Goal: Find specific page/section: Find specific page/section

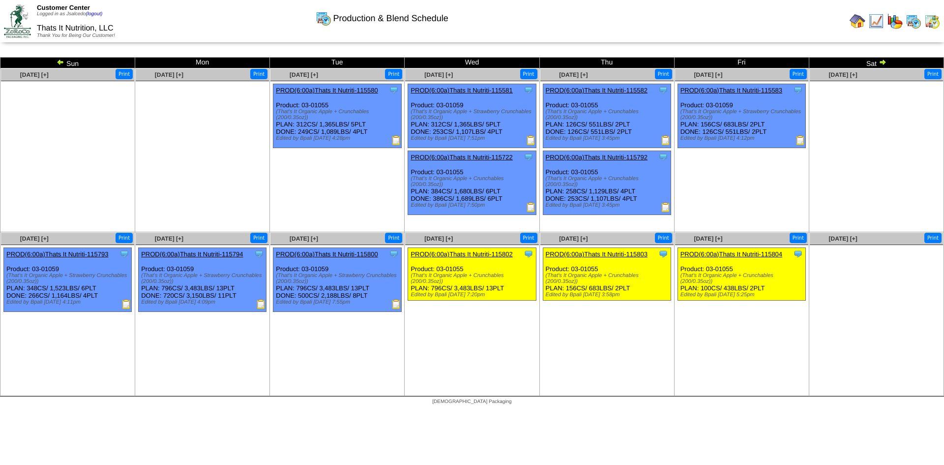
click at [877, 23] on img at bounding box center [876, 21] width 16 height 16
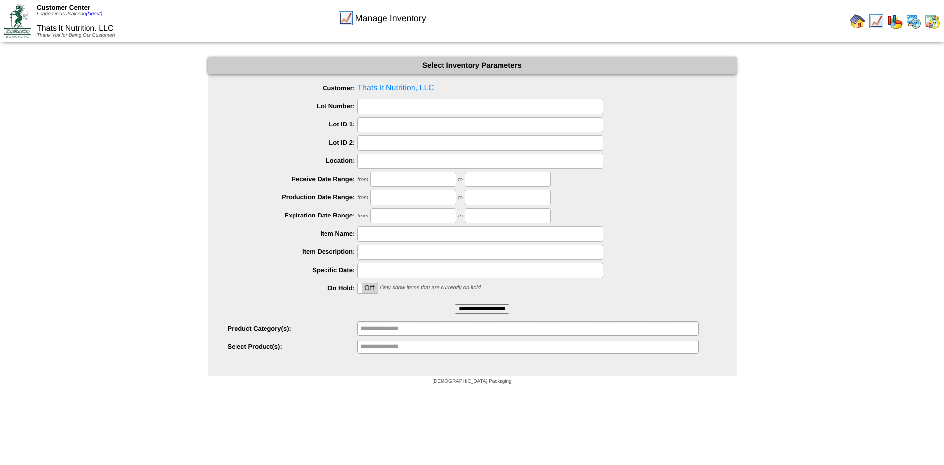
click at [468, 307] on input "**********" at bounding box center [482, 309] width 55 height 10
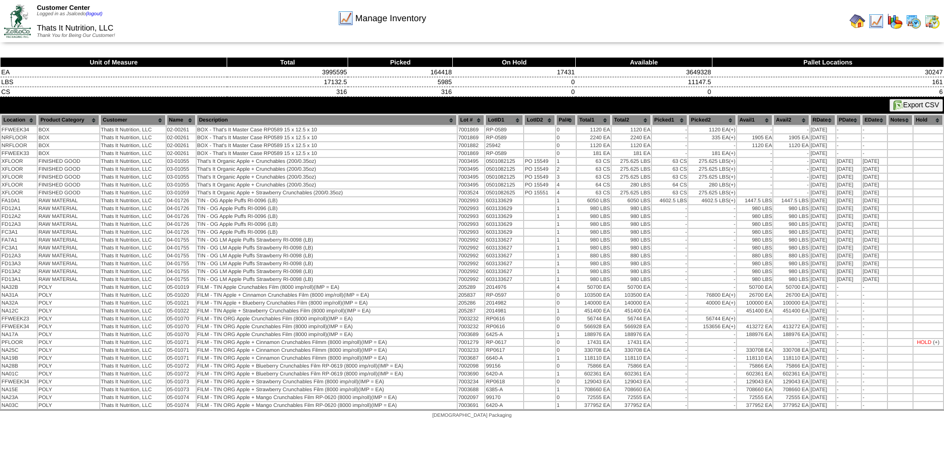
click at [728, 28] on div at bounding box center [707, 21] width 469 height 20
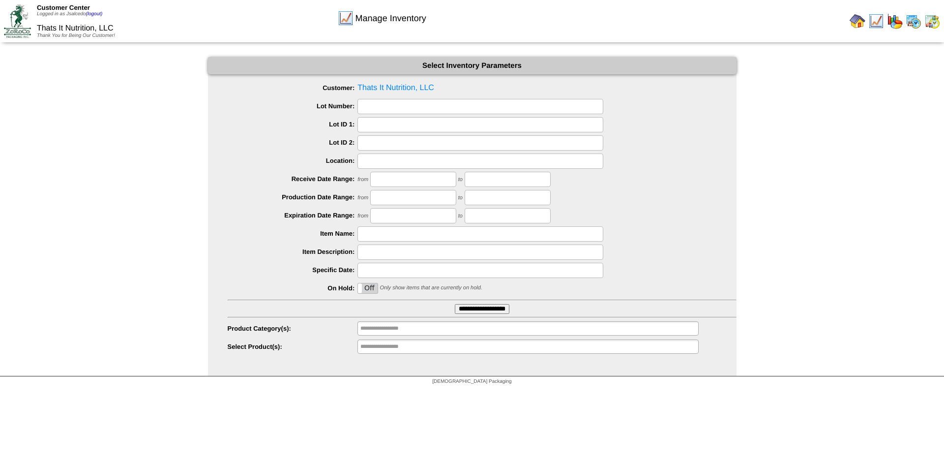
click at [789, 131] on div "Manage Inventory Select Inventory Parameters Customer: Thats It Nutrition, LLC …" at bounding box center [472, 216] width 944 height 319
